Goal: Transaction & Acquisition: Purchase product/service

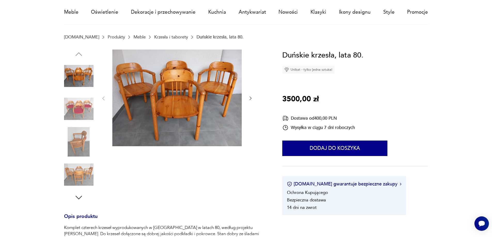
scroll to position [52, 0]
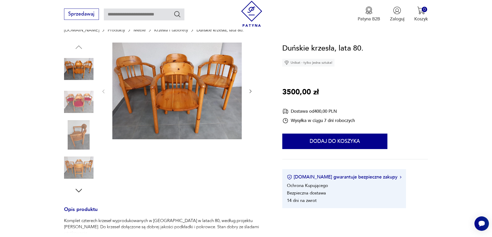
click at [71, 104] on img at bounding box center [78, 101] width 29 height 29
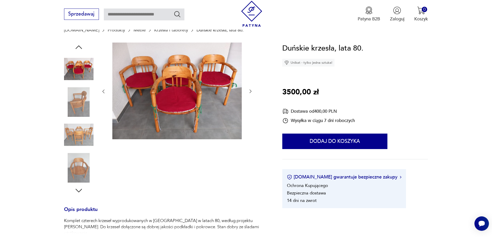
click at [77, 110] on img at bounding box center [78, 101] width 29 height 29
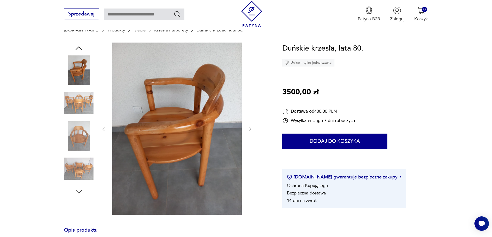
click at [84, 172] on img at bounding box center [78, 168] width 29 height 29
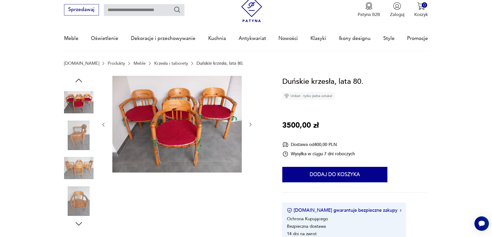
scroll to position [0, 0]
